Goal: Information Seeking & Learning: Learn about a topic

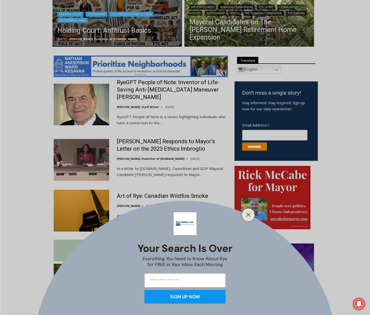
scroll to position [226, 0]
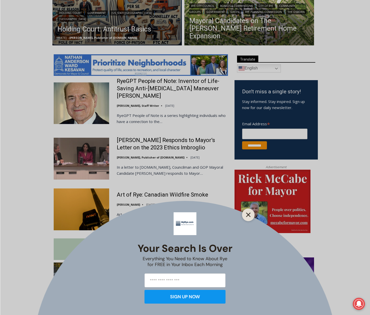
click at [247, 216] on line "Close" at bounding box center [249, 215] width 4 height 4
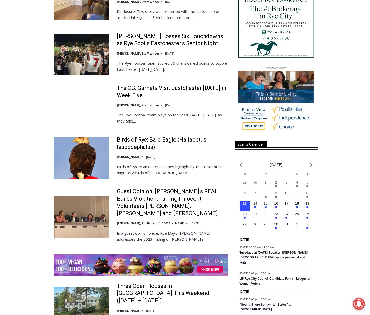
scroll to position [567, 0]
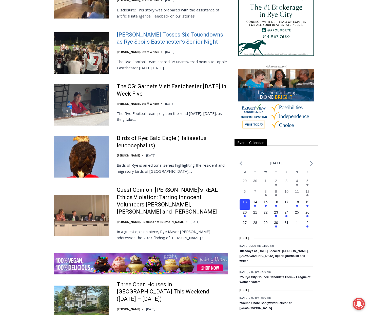
click at [168, 35] on link "[PERSON_NAME] Tosses Six Touchdowns as Rye Spoils Eastchester’s Senior Night" at bounding box center [172, 38] width 111 height 14
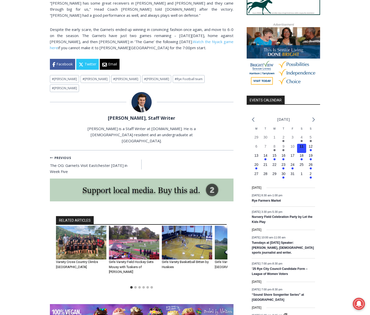
scroll to position [466, 0]
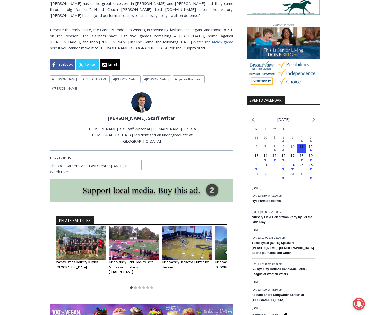
click at [209, 43] on link "Watch the Nyack game here" at bounding box center [142, 44] width 184 height 11
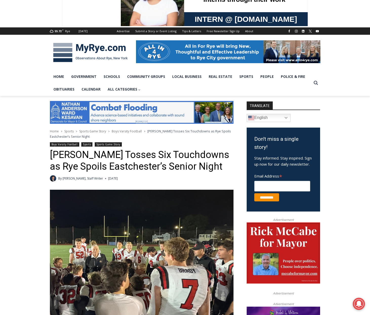
scroll to position [0, 0]
